Goal: Ask a question

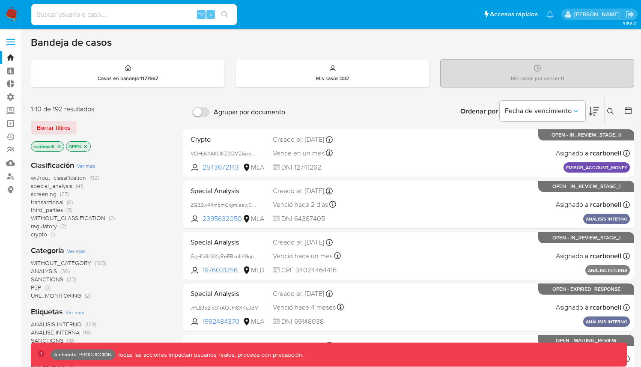
click at [87, 147] on icon "close-filter" at bounding box center [85, 146] width 5 height 5
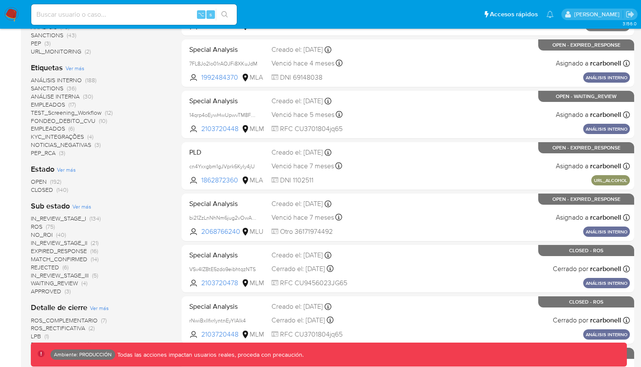
scroll to position [284, 0]
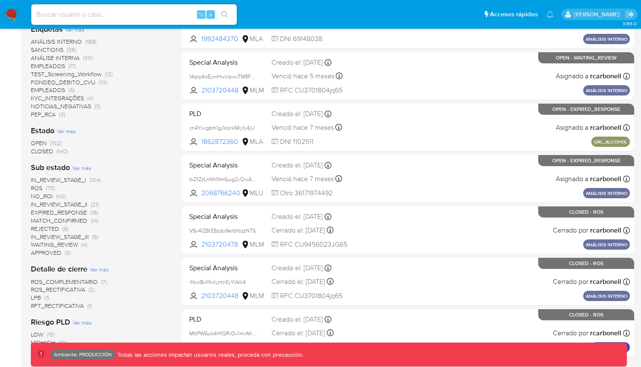
click at [44, 151] on span "CLOSED" at bounding box center [42, 151] width 22 height 9
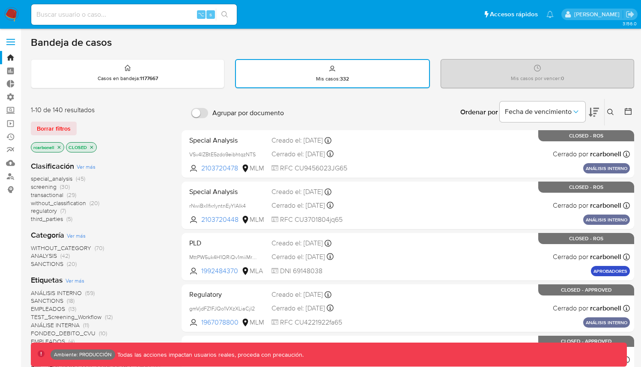
click at [58, 146] on icon "close-filter" at bounding box center [59, 147] width 5 height 5
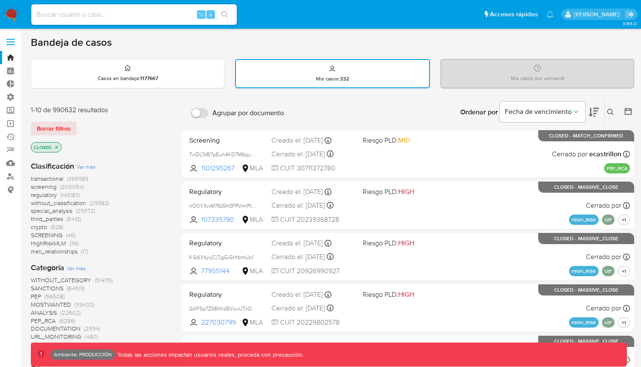
click at [55, 146] on icon "close-filter" at bounding box center [56, 147] width 5 height 5
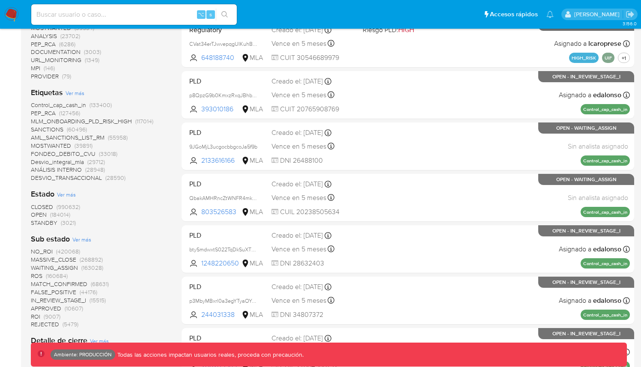
scroll to position [269, 0]
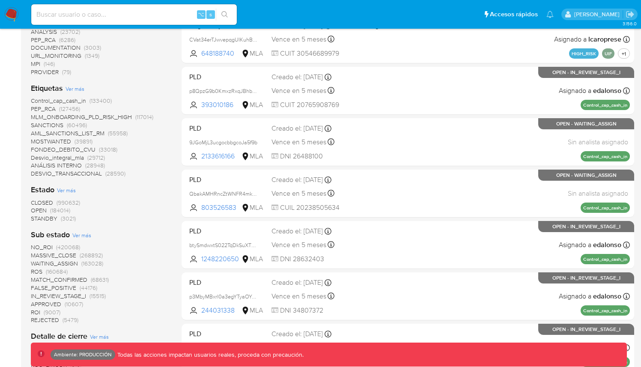
click at [82, 231] on span "Ver más" at bounding box center [81, 235] width 19 height 8
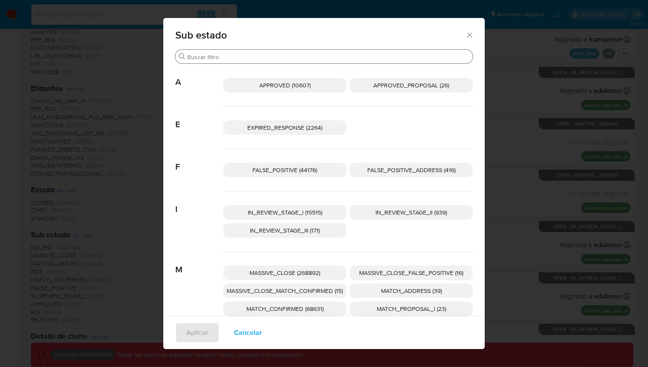
click at [245, 55] on input "Buscar" at bounding box center [328, 57] width 282 height 8
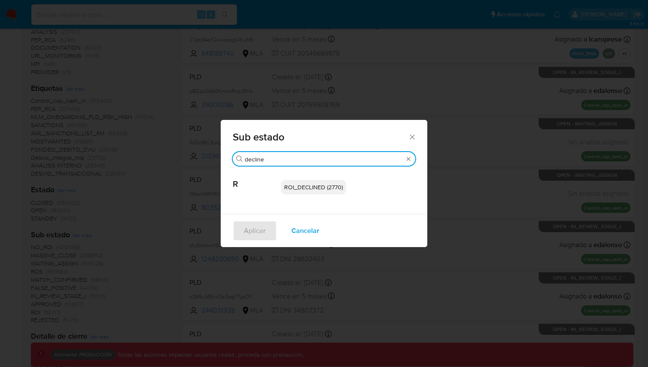
type input "decline"
click at [407, 138] on span "Sub estado" at bounding box center [320, 137] width 175 height 10
click at [410, 137] on icon "Cerrar" at bounding box center [412, 137] width 9 height 9
